Goal: Submit feedback/report problem

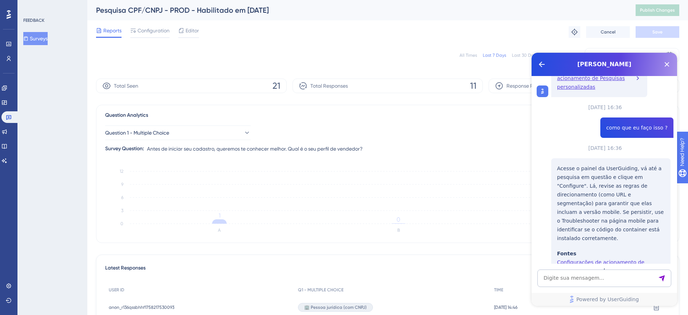
click at [44, 41] on button "Surveys" at bounding box center [35, 38] width 24 height 13
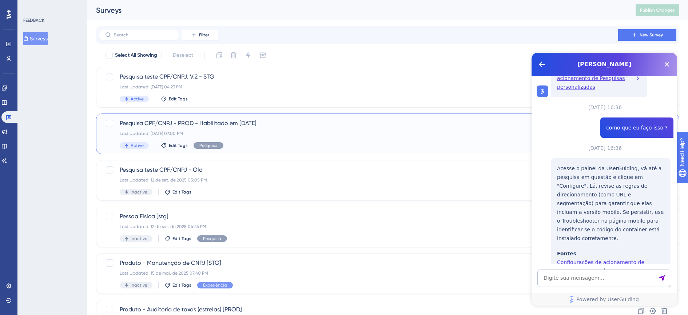
click at [269, 134] on div "Last Updated: [DATE] 07:00 PM" at bounding box center [359, 134] width 478 height 6
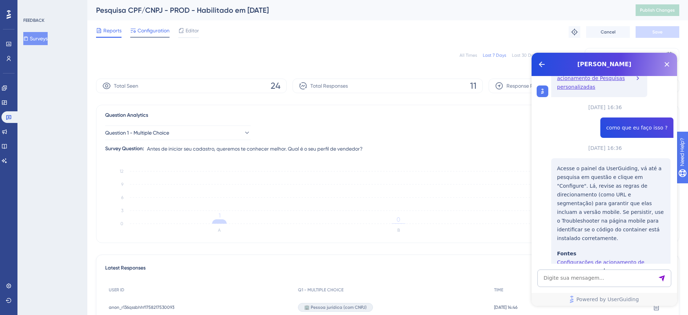
click at [156, 27] on span "Configuration" at bounding box center [154, 30] width 32 height 9
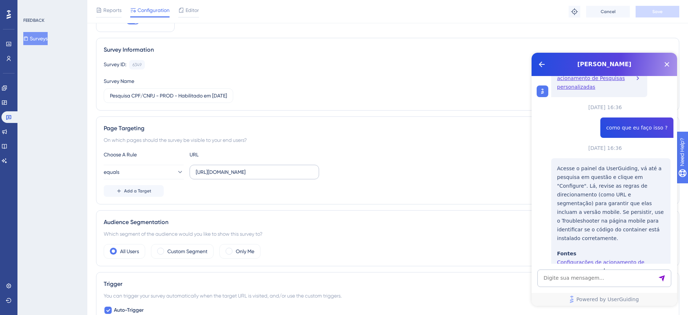
scroll to position [37, 0]
click at [161, 252] on span at bounding box center [160, 253] width 7 height 7
click at [166, 251] on input "radio" at bounding box center [166, 251] width 0 height 0
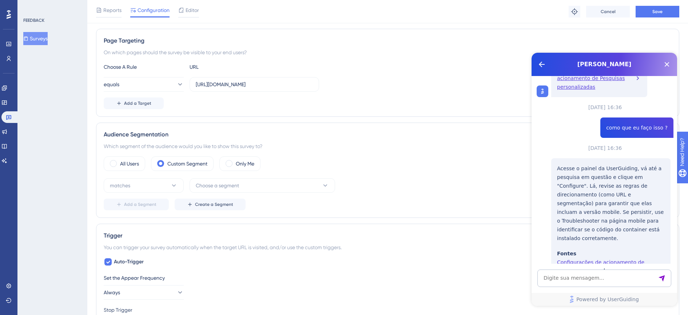
scroll to position [128, 0]
click at [149, 183] on button "matches" at bounding box center [144, 184] width 80 height 15
click at [204, 183] on span "Choose a segment" at bounding box center [217, 184] width 43 height 9
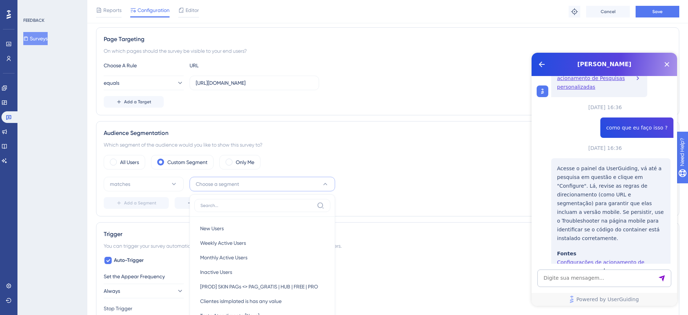
scroll to position [236, 0]
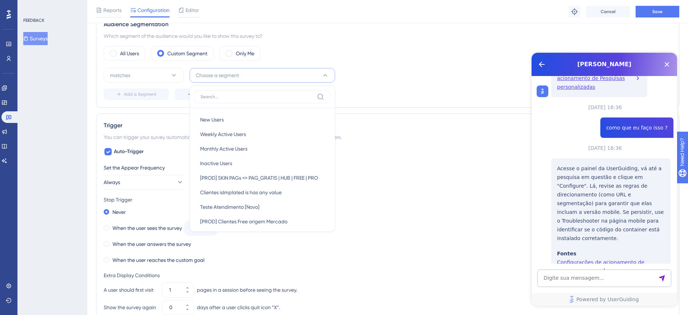
click at [367, 76] on div "matches Choose a segment New Users New Users Weekly Active Users Weekly Active …" at bounding box center [388, 75] width 568 height 15
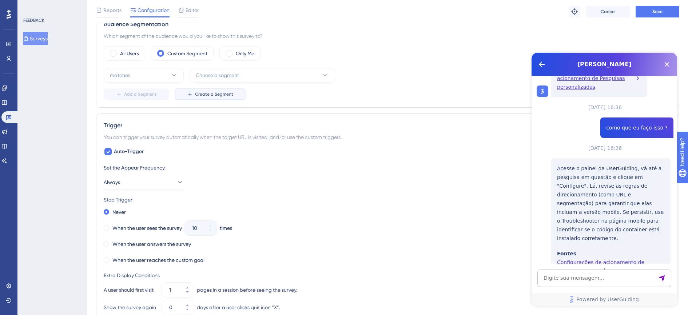
click at [212, 97] on span "Create a Segment" at bounding box center [214, 94] width 38 height 6
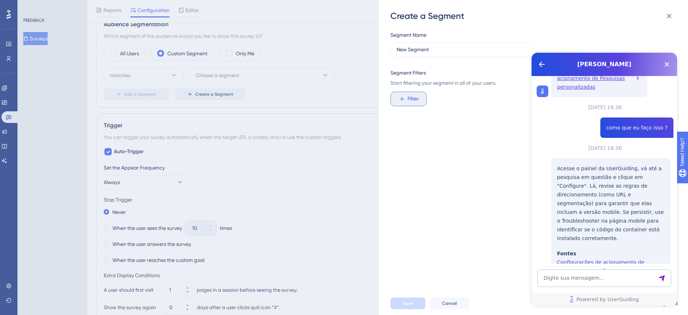
click at [416, 100] on span "Filter" at bounding box center [412, 99] width 11 height 9
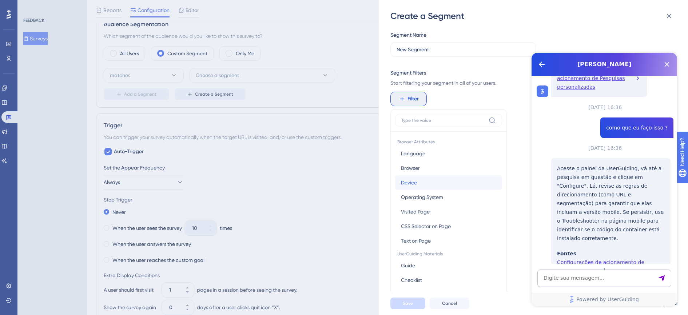
click at [412, 179] on span "Device" at bounding box center [409, 182] width 16 height 9
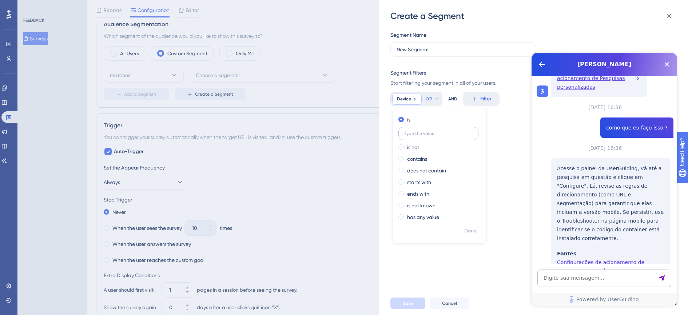
click at [424, 136] on label at bounding box center [438, 133] width 80 height 13
click at [424, 136] on input "text" at bounding box center [439, 133] width 68 height 5
type input "c"
click at [332, 162] on div "Create a Segment Segment Name New Segment Segment Filters Start filtering your …" at bounding box center [344, 157] width 688 height 315
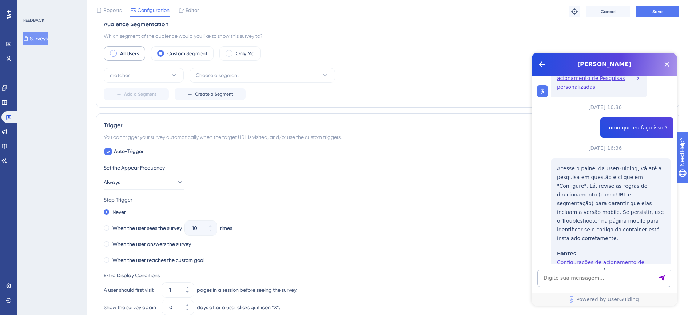
click at [118, 56] on div "All Users" at bounding box center [124, 53] width 41 height 15
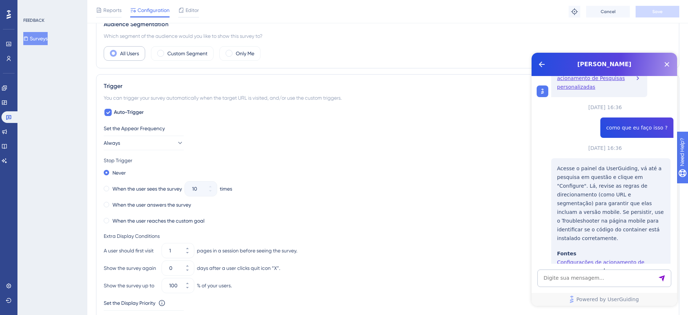
click at [118, 56] on div "All Users" at bounding box center [124, 53] width 41 height 15
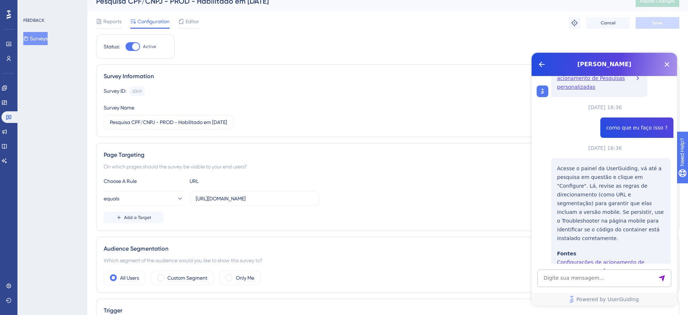
scroll to position [0, 0]
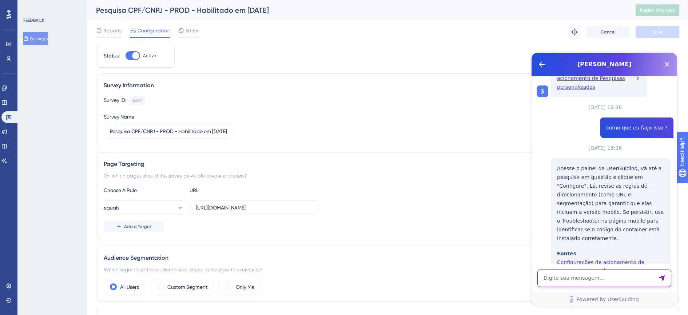
click at [590, 285] on textarea "AI Assistant Text Input" at bounding box center [604, 278] width 134 height 17
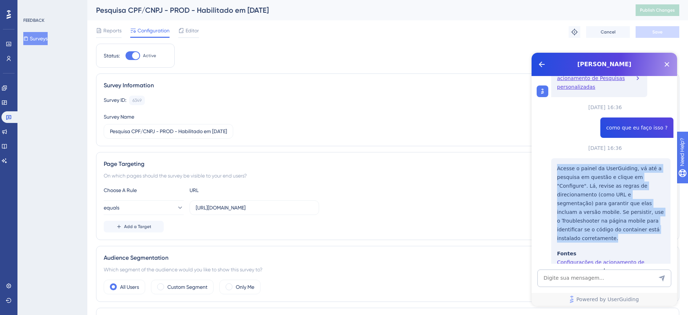
drag, startPoint x: 557, startPoint y: 140, endPoint x: 627, endPoint y: 206, distance: 96.0
click at [627, 206] on p "Acesse o painel da UserGuiding, vá até a pesquisa em questão e clique em "Confi…" at bounding box center [611, 203] width 108 height 79
copy p "Acesse o painel da UserGuiding, vá até a pesquisa em questão e clique em "Confi…"
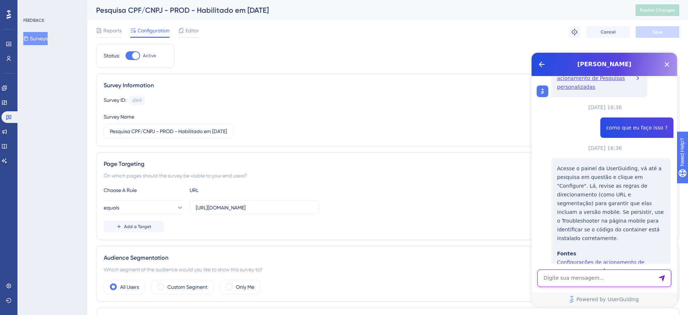
click at [567, 282] on textarea "AI Assistant Text Input" at bounding box center [604, 278] width 134 height 17
type textarea "e"
type textarea "não esta exibindo no celular android"
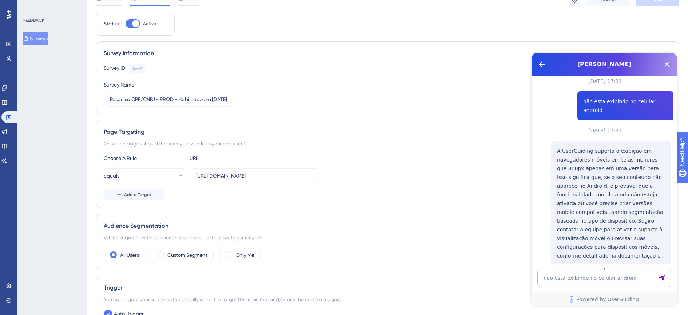
scroll to position [45, 0]
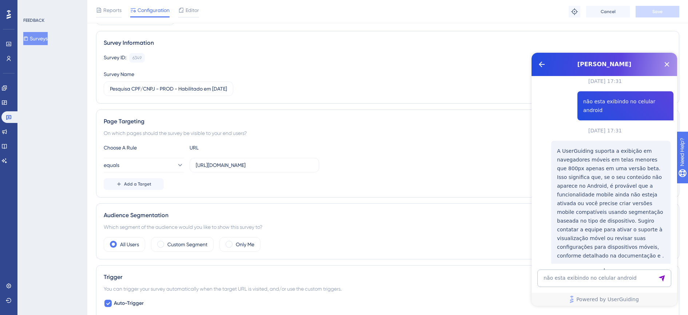
click at [45, 39] on button "Surveys" at bounding box center [35, 38] width 24 height 13
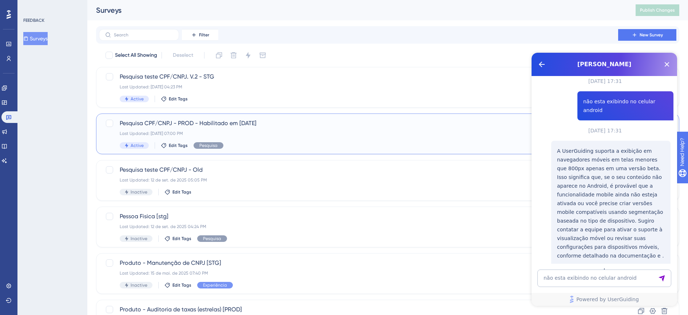
click at [267, 125] on span "Pesquisa CPF/CNPJ - PROD - Habilitado em [DATE]" at bounding box center [359, 123] width 478 height 9
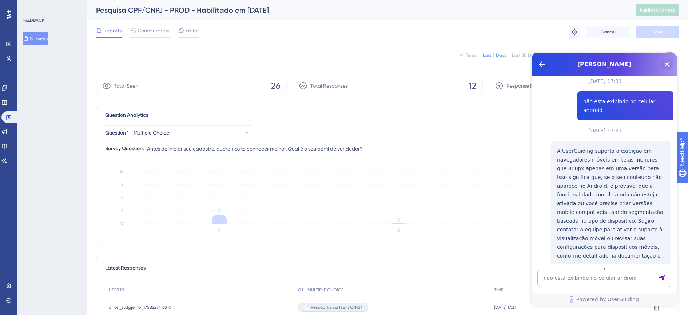
click at [668, 60] on icon "Close Button" at bounding box center [666, 64] width 9 height 9
